Goal: Information Seeking & Learning: Learn about a topic

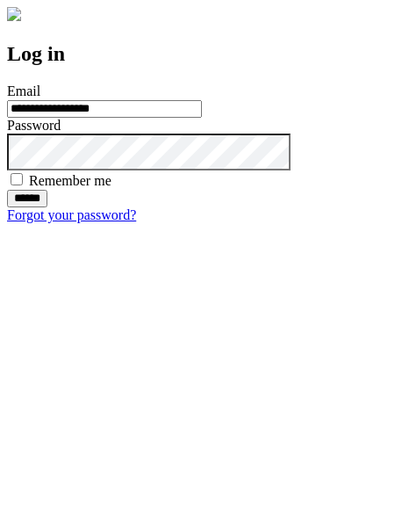
click at [47, 207] on input "******" at bounding box center [27, 199] width 40 height 18
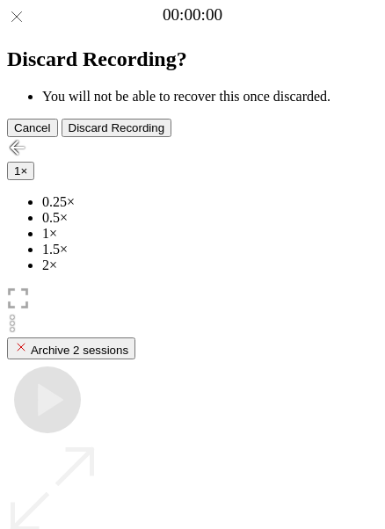
scroll to position [125, 0]
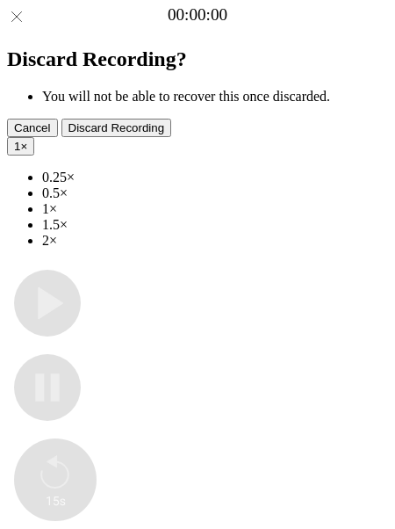
type input "**********"
